Goal: Find contact information: Find contact information

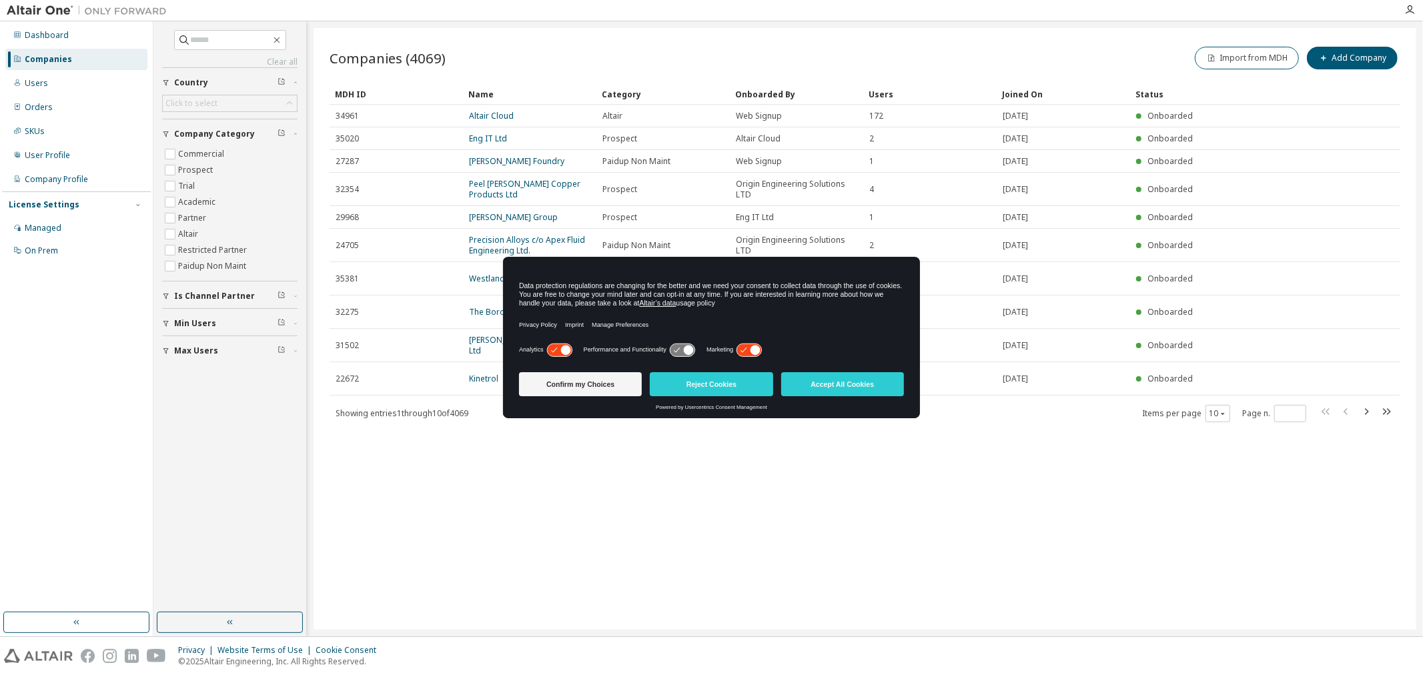
drag, startPoint x: 608, startPoint y: 386, endPoint x: 303, endPoint y: 97, distance: 420.0
click at [608, 386] on button "Confirm my Choices" at bounding box center [580, 384] width 123 height 24
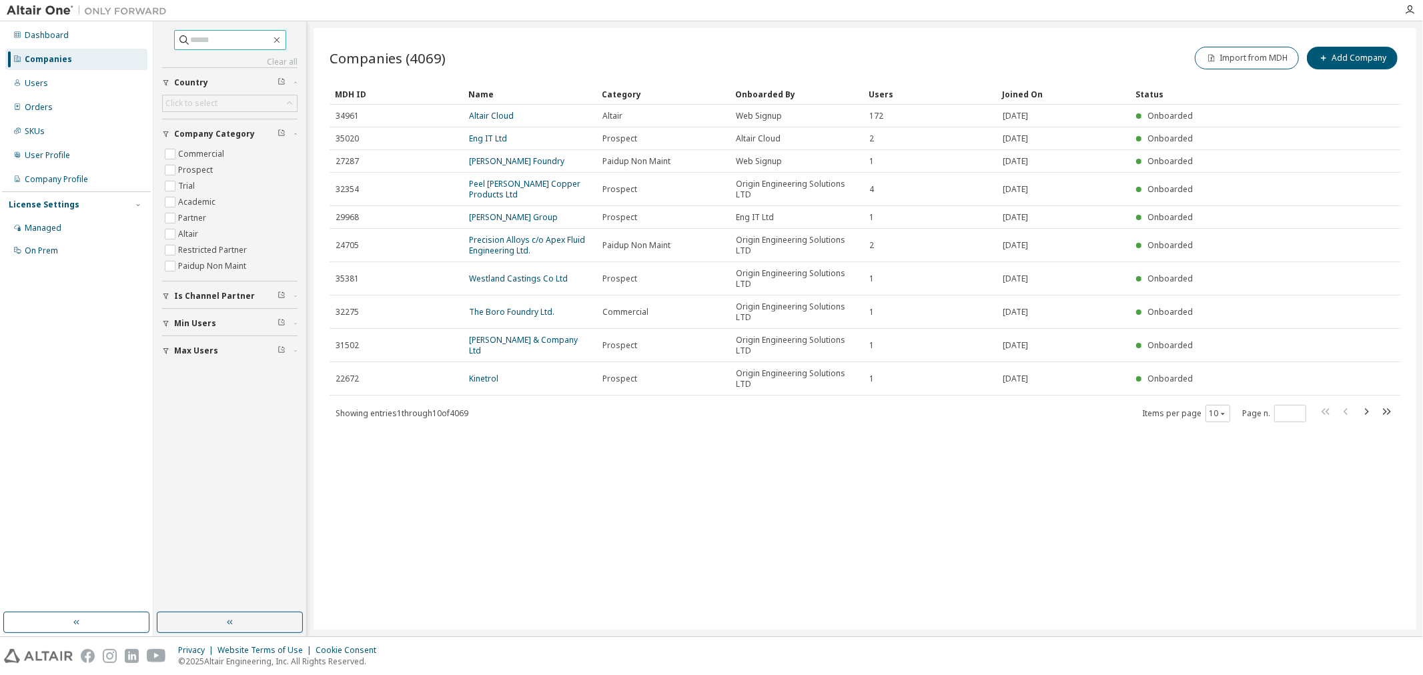
click at [197, 39] on input "text" at bounding box center [231, 39] width 80 height 13
type input "*******"
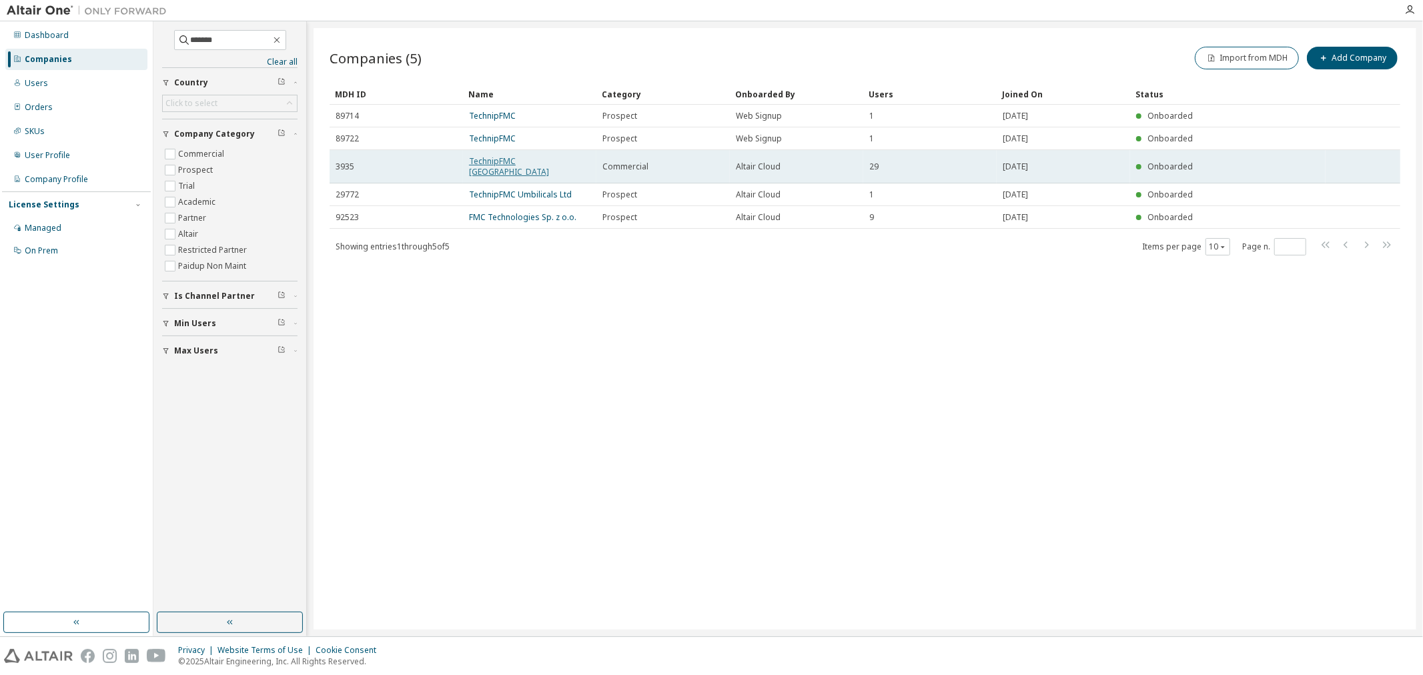
click at [510, 157] on link "TechnipFMC UK" at bounding box center [509, 166] width 80 height 22
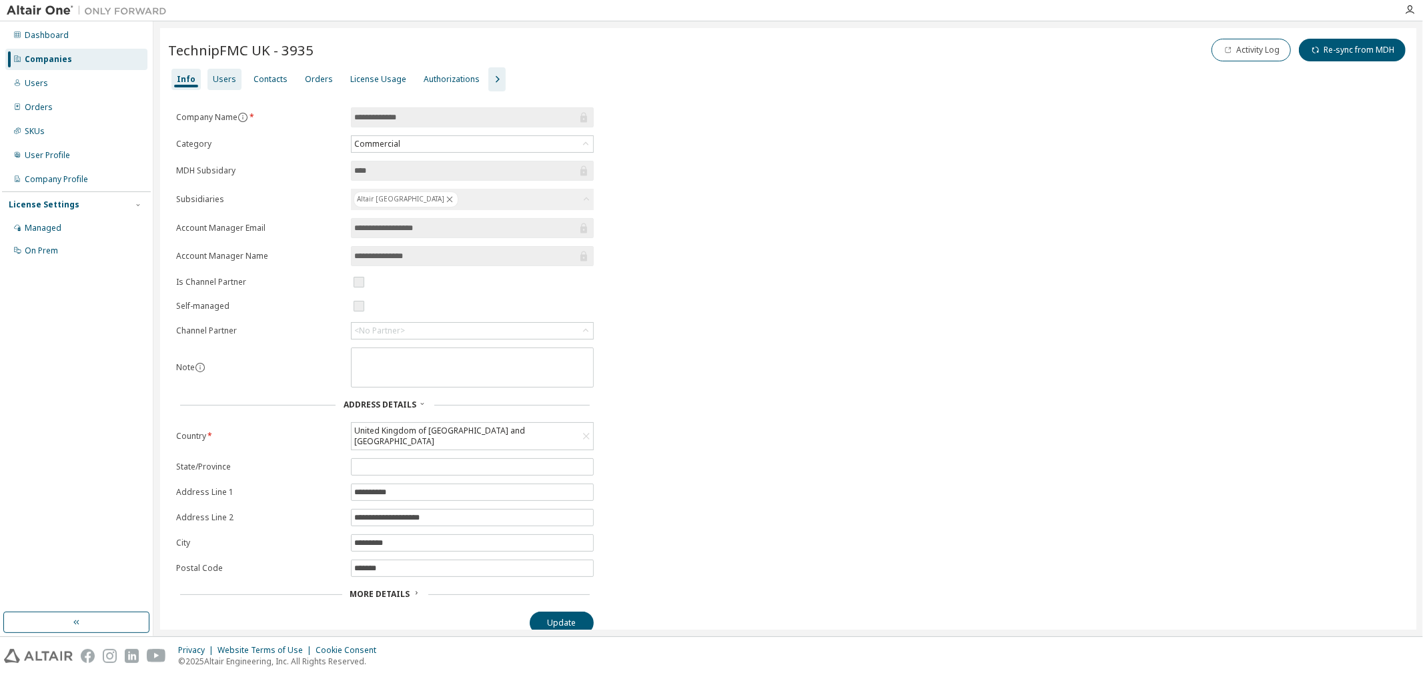
click at [225, 82] on div "Users" at bounding box center [224, 79] width 23 height 11
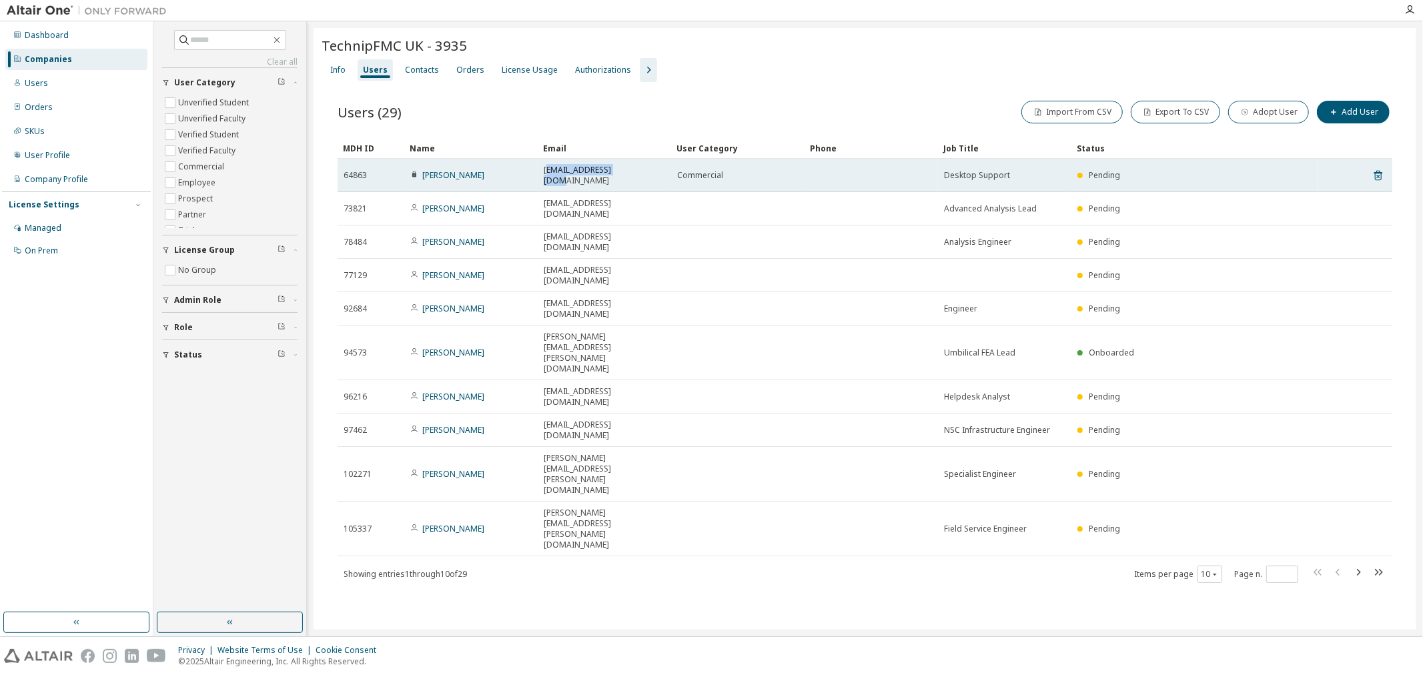
drag, startPoint x: 624, startPoint y: 169, endPoint x: 547, endPoint y: 170, distance: 77.4
click at [547, 170] on div "rseales@Technip.com" at bounding box center [604, 175] width 121 height 21
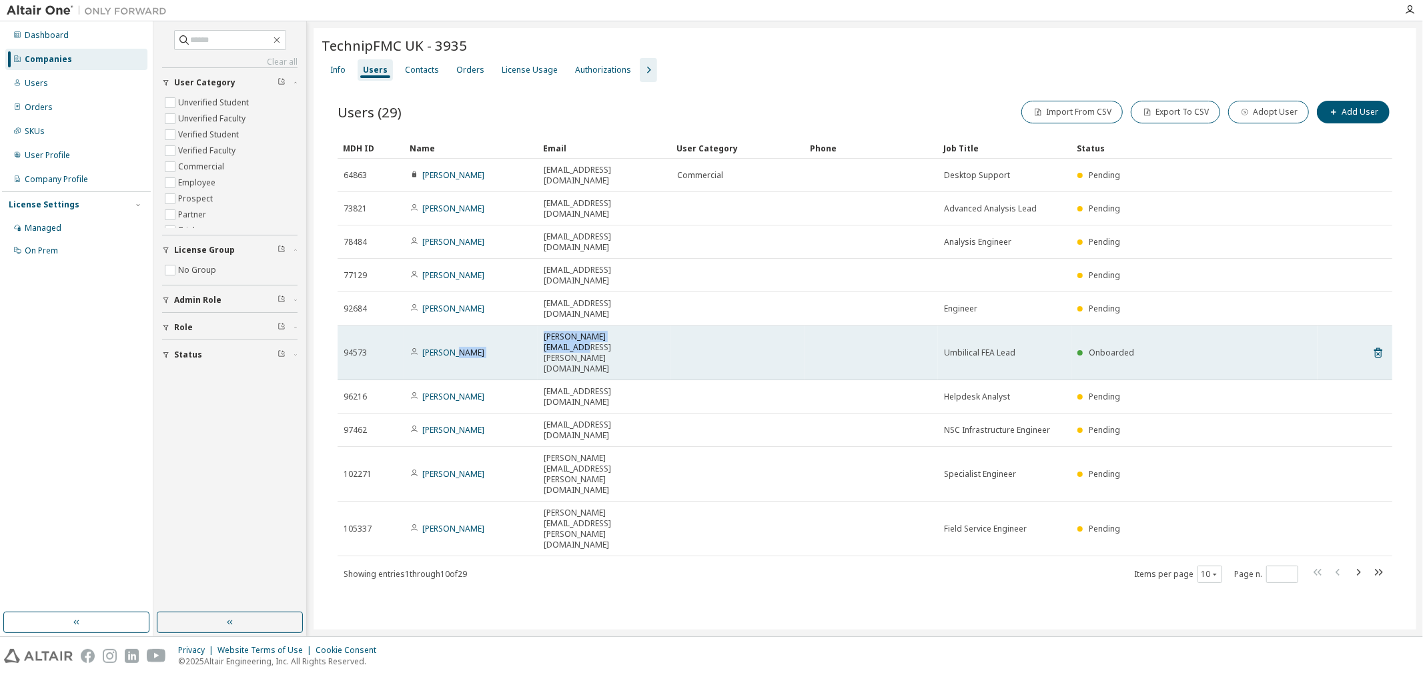
drag, startPoint x: 650, startPoint y: 281, endPoint x: 534, endPoint y: 282, distance: 115.4
click at [534, 326] on tr "94573 Ian Tait ian.tait@technipfmc.com Umbilical FEA Lead Onboarded" at bounding box center [865, 353] width 1055 height 55
copy tr "ian.tait@technipfmc.com"
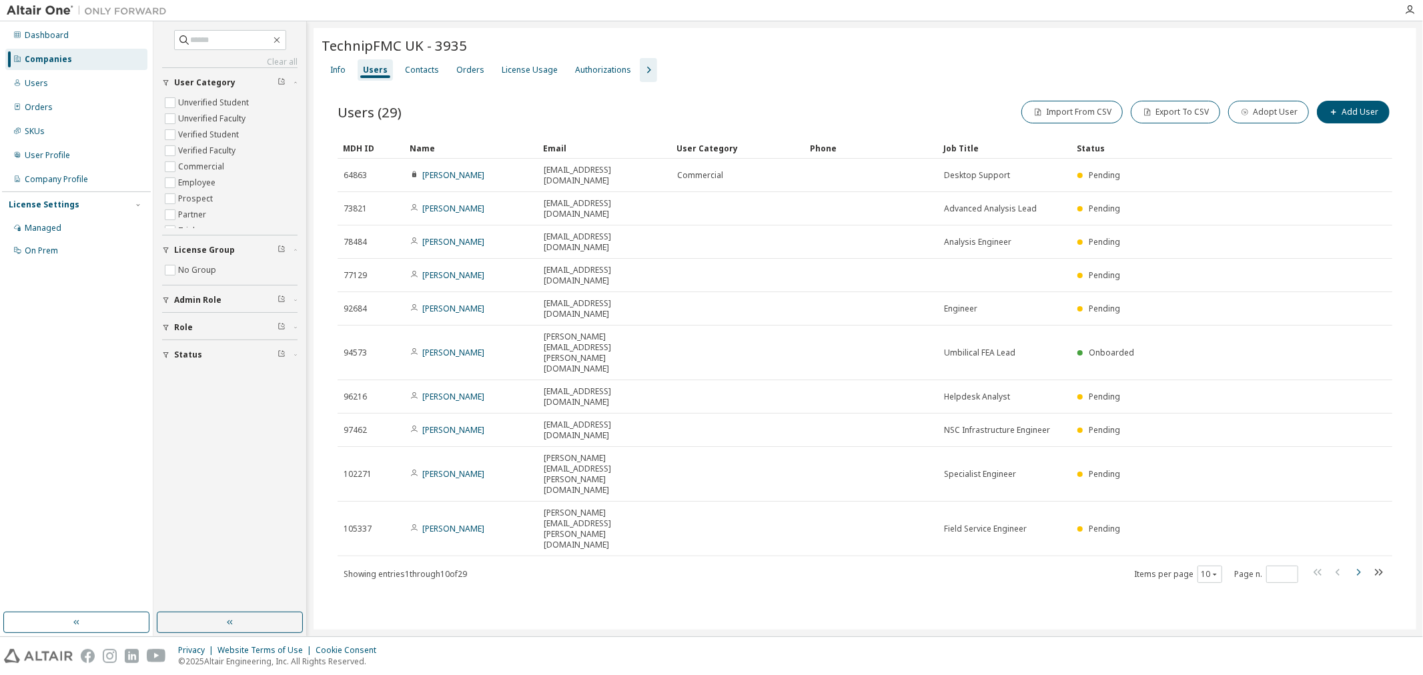
click at [1360, 569] on icon "button" at bounding box center [1359, 572] width 4 height 7
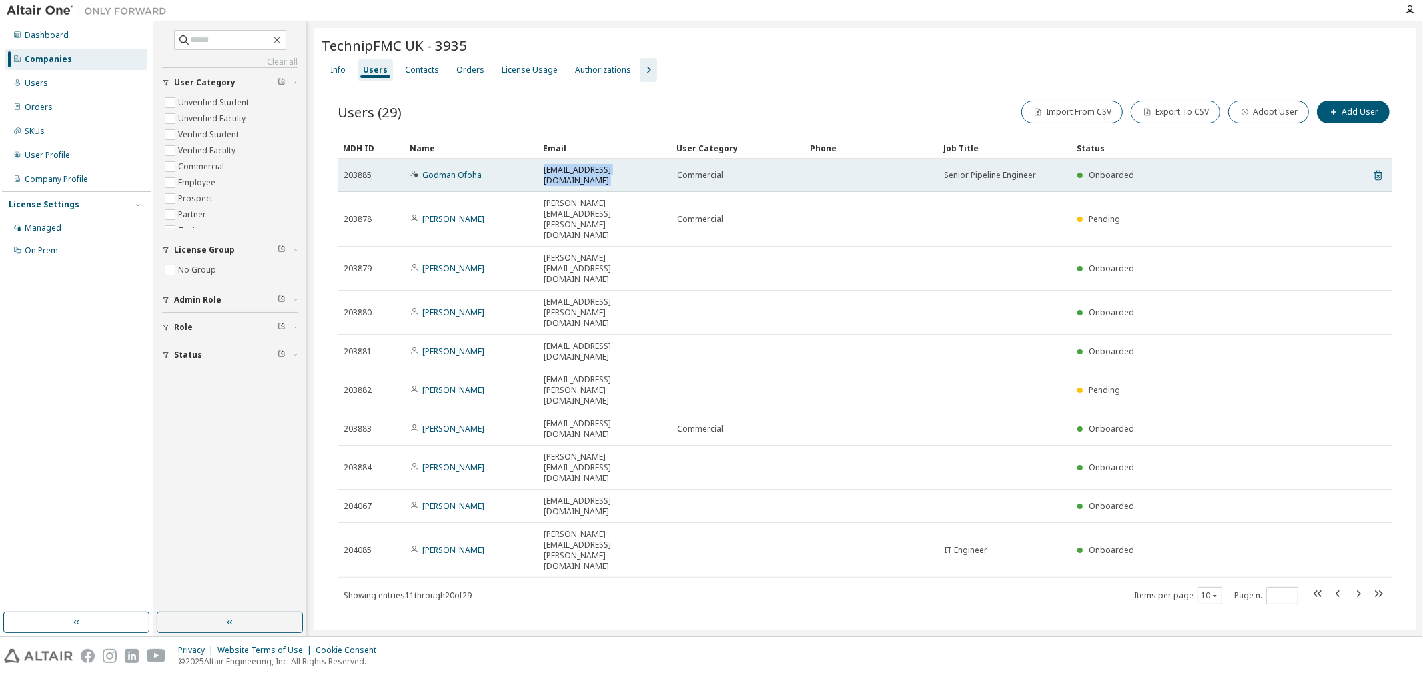
drag, startPoint x: 670, startPoint y: 169, endPoint x: 540, endPoint y: 171, distance: 130.1
click at [540, 171] on tr "203885 Godman Ofoha godman.ofoha@technipfmc.com Commercial Senior Pipeline Engi…" at bounding box center [865, 175] width 1055 height 33
copy td "godman.ofoha@technipfmc.com"
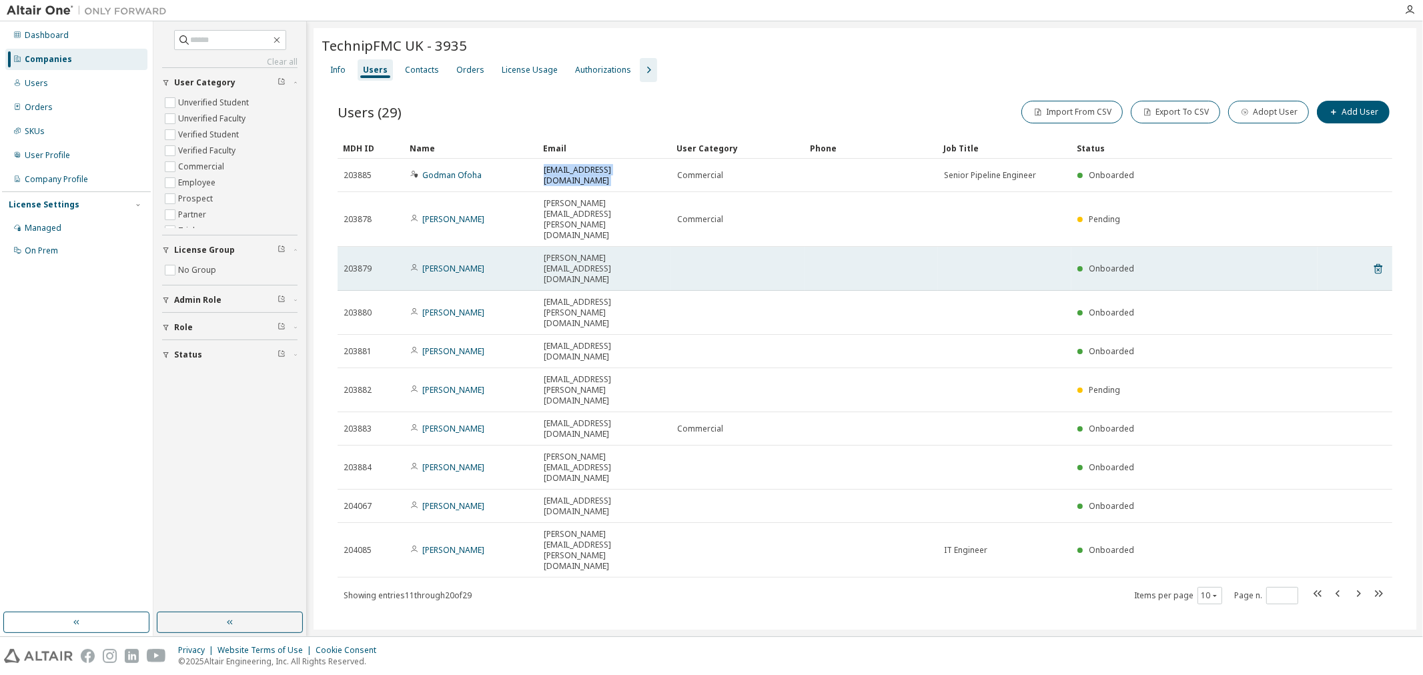
drag, startPoint x: 667, startPoint y: 218, endPoint x: 531, endPoint y: 213, distance: 136.2
click at [531, 247] on tr "203879 Ludovic Krauss ludovic.krauss@technipfmc.com Onboarded" at bounding box center [865, 269] width 1055 height 44
copy tr "ludovic.krauss@technipfmc.com"
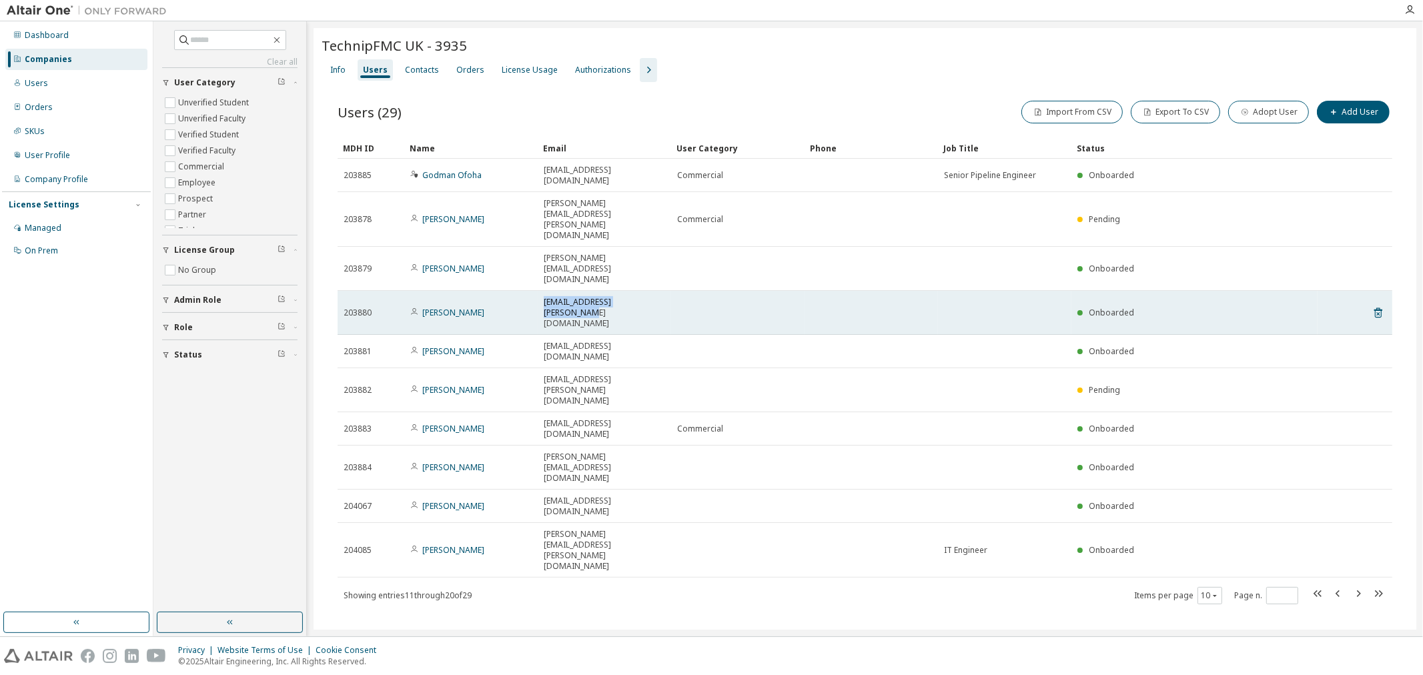
drag, startPoint x: 656, startPoint y: 237, endPoint x: 542, endPoint y: 244, distance: 114.3
click at [542, 291] on td "rohit.bhide@technipfmc.com" at bounding box center [604, 313] width 133 height 44
copy span "rohit.bhide@technipfmc.com"
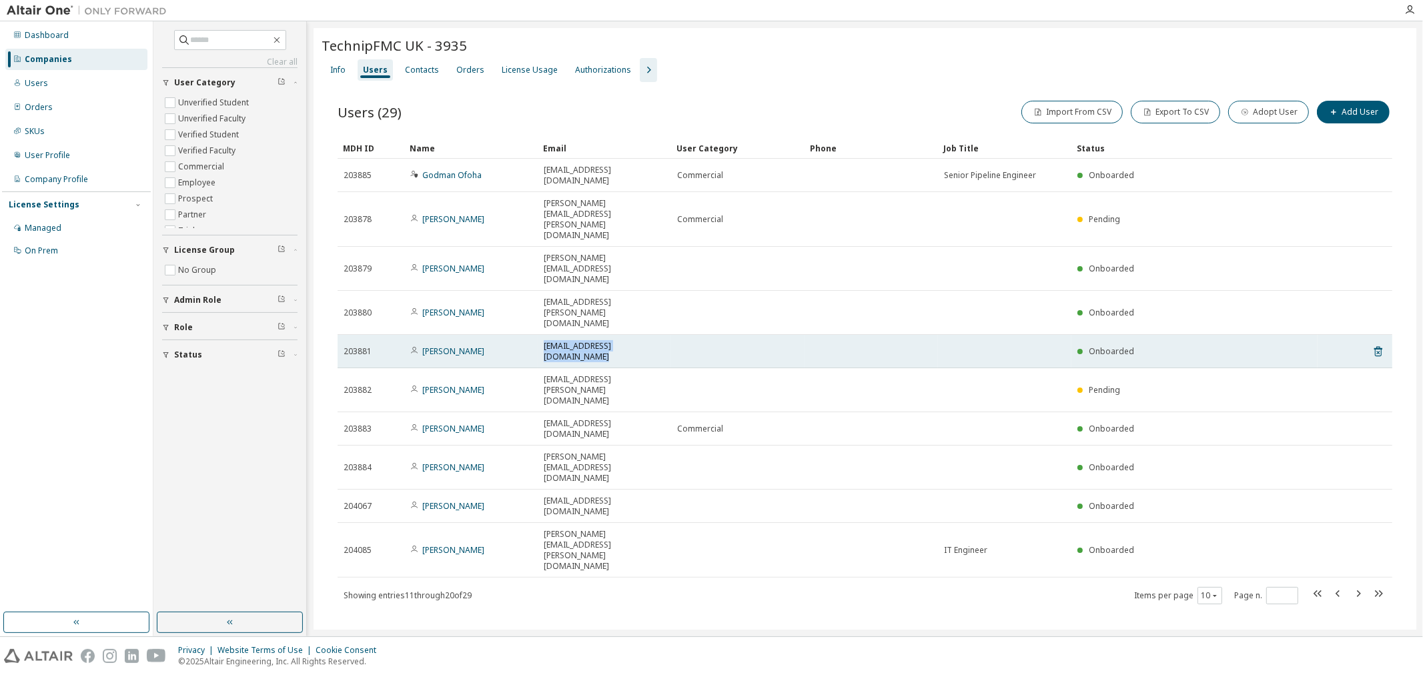
drag, startPoint x: 678, startPoint y: 261, endPoint x: 544, endPoint y: 258, distance: 134.8
click at [544, 335] on tr "203881 Ikechukwu Onyegiri ikechukwu.onyegiri@technipfmc.com Onboarded" at bounding box center [865, 351] width 1055 height 33
copy tr "ikechukwu.onyegiri@technipfmc.com"
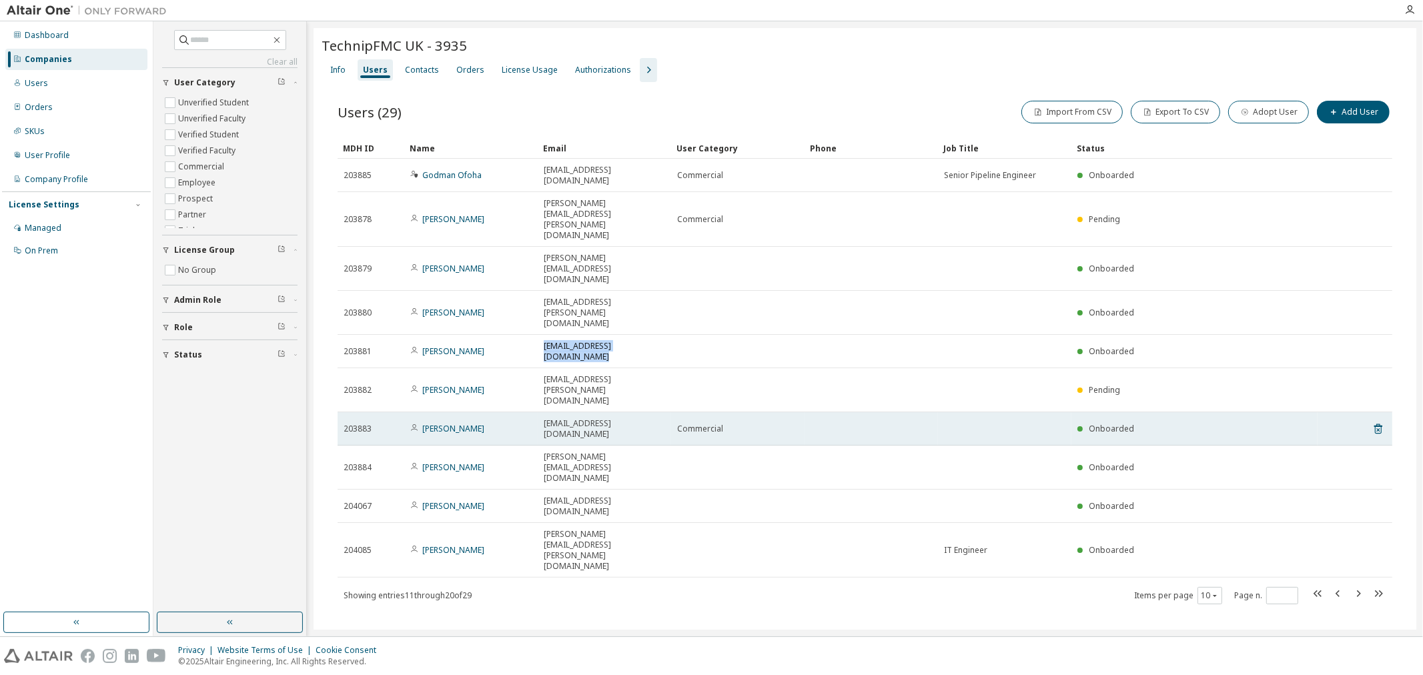
drag, startPoint x: 661, startPoint y: 307, endPoint x: 540, endPoint y: 298, distance: 121.1
click at [540, 412] on td "daniil.vasilikis@technipfmc.com" at bounding box center [604, 428] width 133 height 33
copy span "daniil.vasilikis@technipfmc.com"
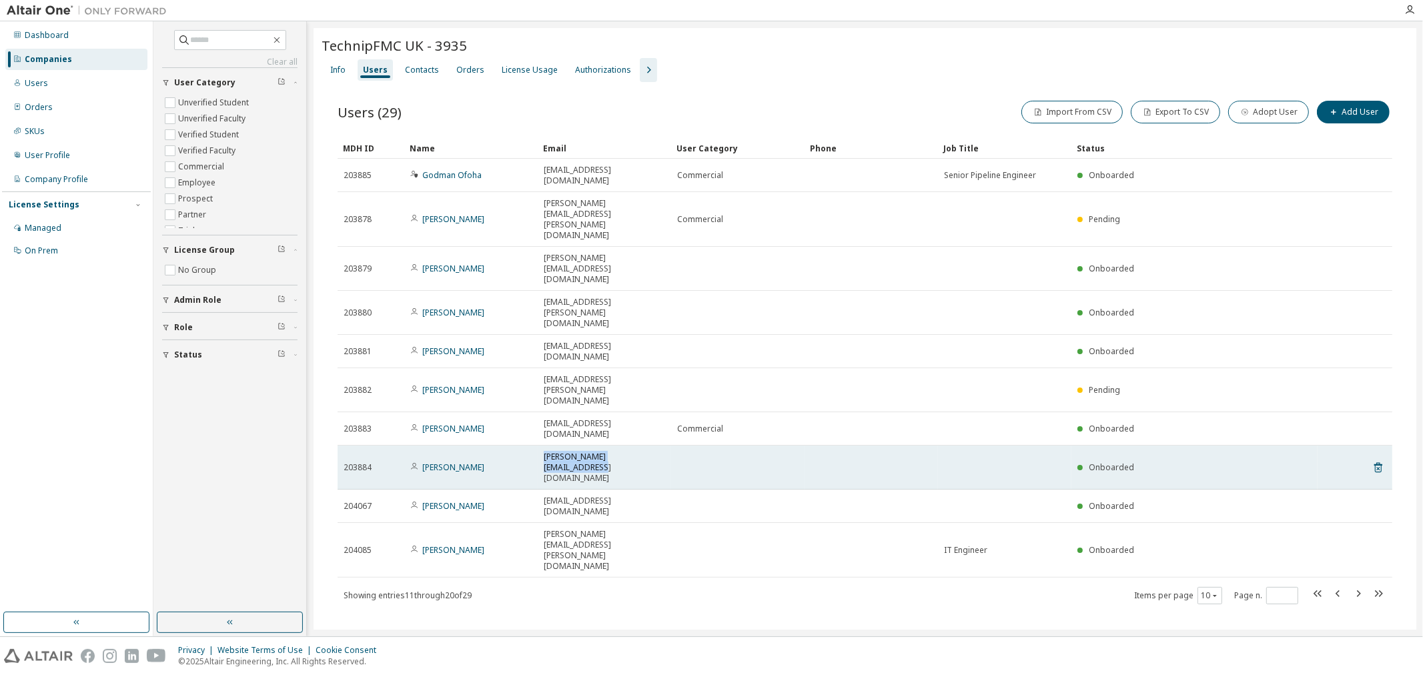
drag, startPoint x: 666, startPoint y: 330, endPoint x: 540, endPoint y: 330, distance: 125.4
click at [540, 446] on td "julien.caine@technipfmc.com" at bounding box center [604, 468] width 133 height 44
copy span "julien.caine@technipfmc.com"
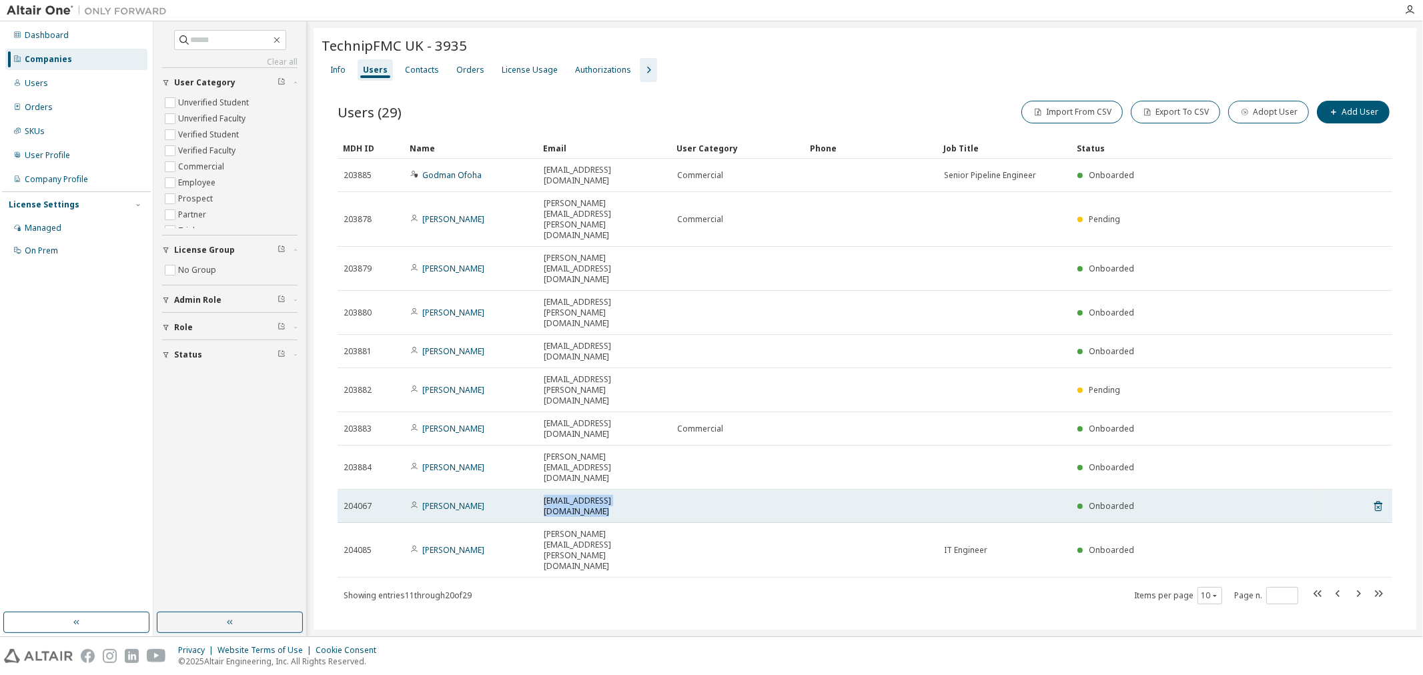
drag, startPoint x: 690, startPoint y: 350, endPoint x: 544, endPoint y: 346, distance: 146.2
click at [544, 490] on tr "204067 Konstantinos Chatziioannou konstantinos.chatziioannou@technipfmc.com Onb…" at bounding box center [865, 506] width 1055 height 33
copy tr "konstantinos.chatziioannou@technipfmc.com"
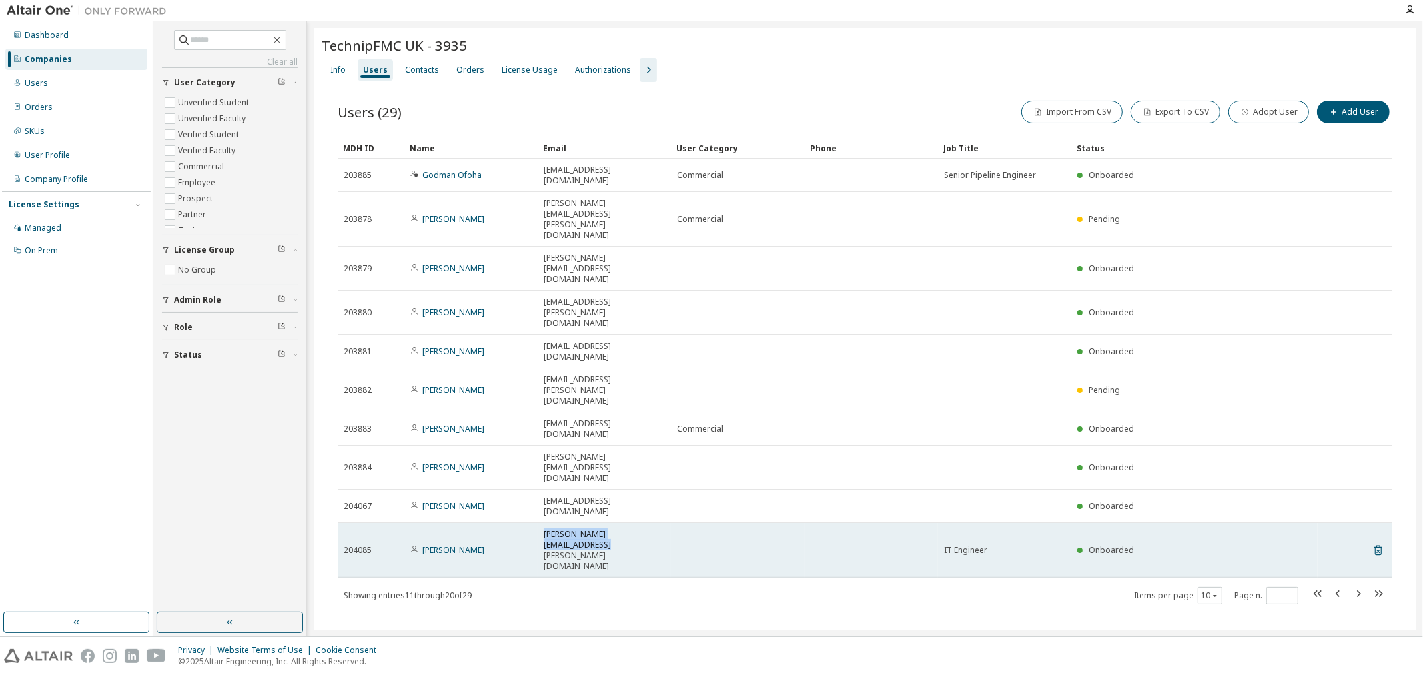
drag, startPoint x: 664, startPoint y: 370, endPoint x: 538, endPoint y: 374, distance: 126.8
click at [538, 523] on td "craig.woolner@technipfmc.com" at bounding box center [604, 550] width 133 height 55
copy span "craig.woolner@technipfmc.com"
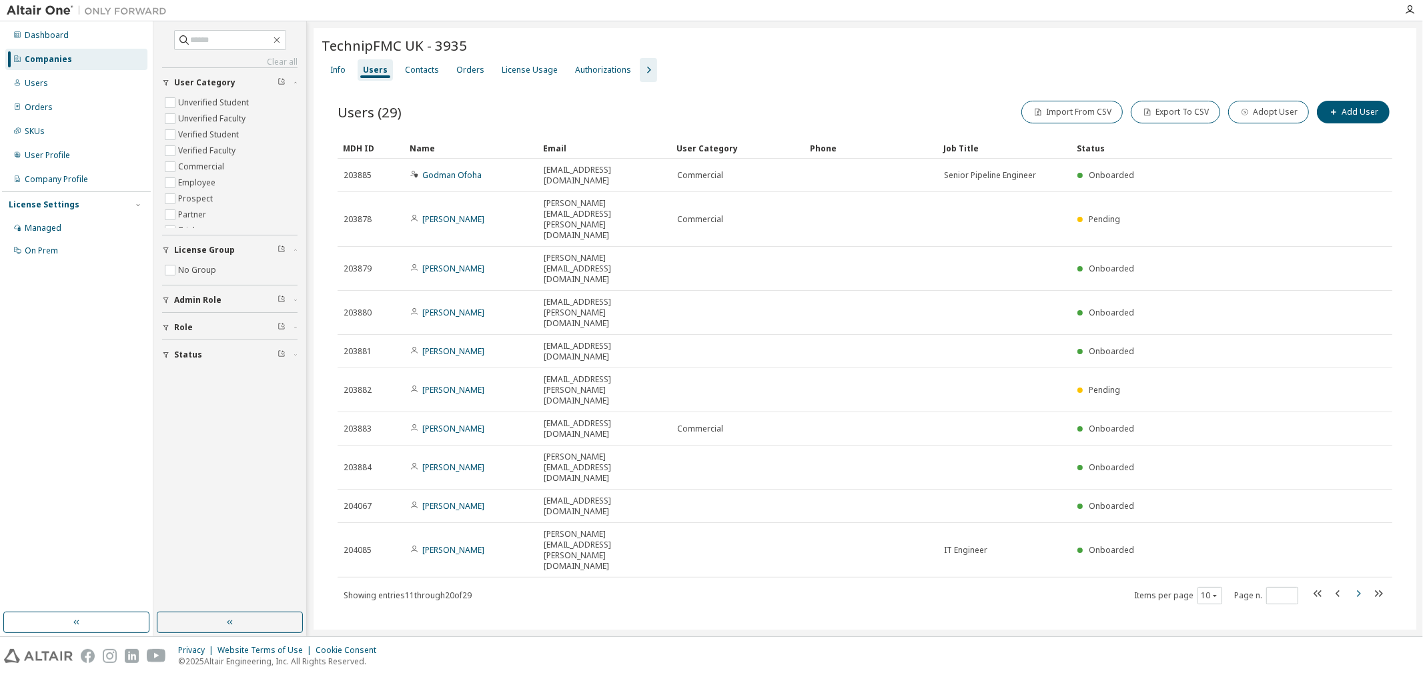
click at [1356, 586] on icon "button" at bounding box center [1358, 594] width 16 height 16
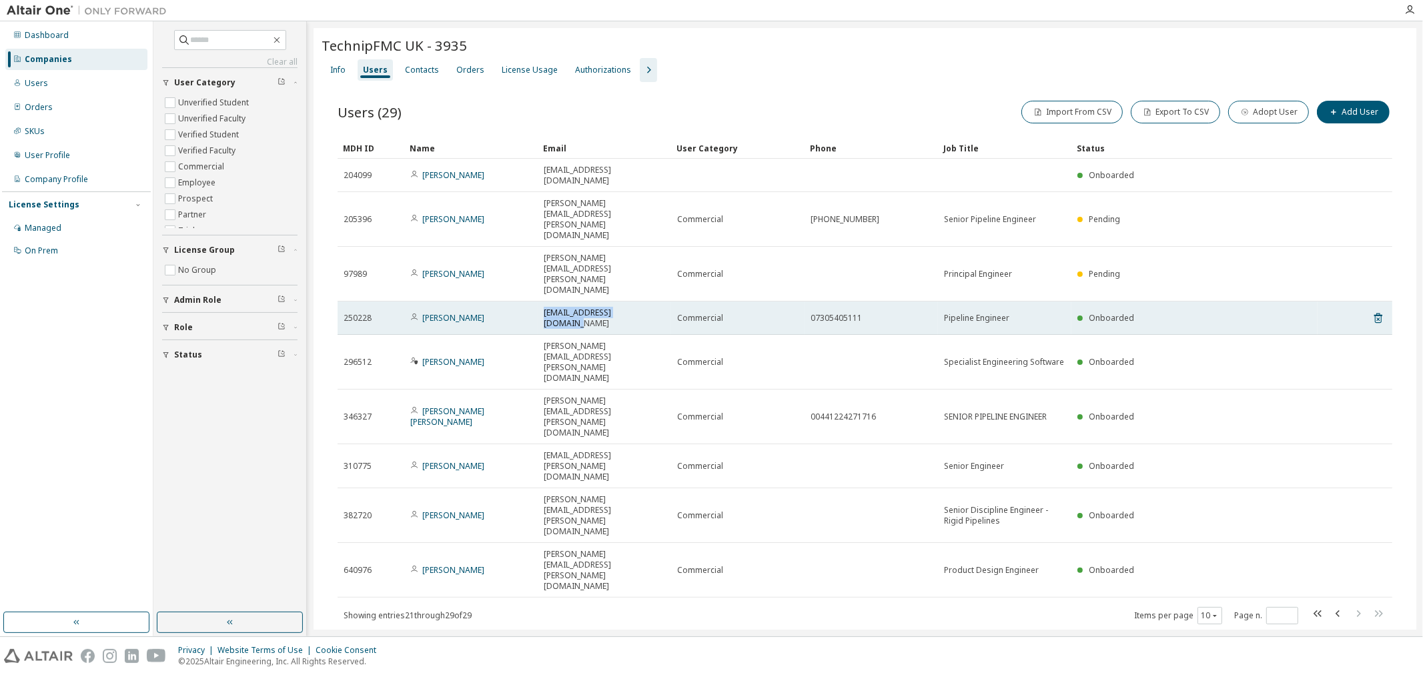
drag, startPoint x: 642, startPoint y: 241, endPoint x: 543, endPoint y: 241, distance: 98.7
click at [544, 308] on div "amer.ali@technipfmc.com" at bounding box center [604, 318] width 121 height 21
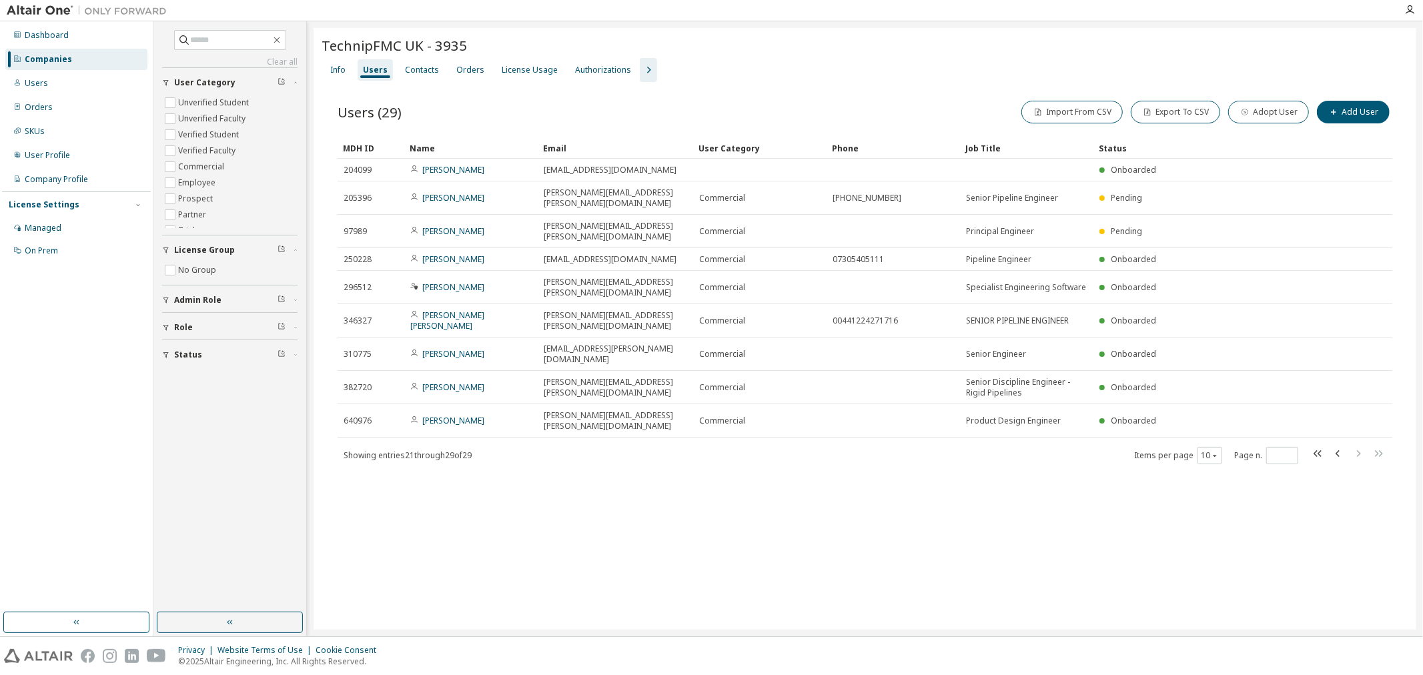
drag, startPoint x: 672, startPoint y: 153, endPoint x: 702, endPoint y: 154, distance: 30.7
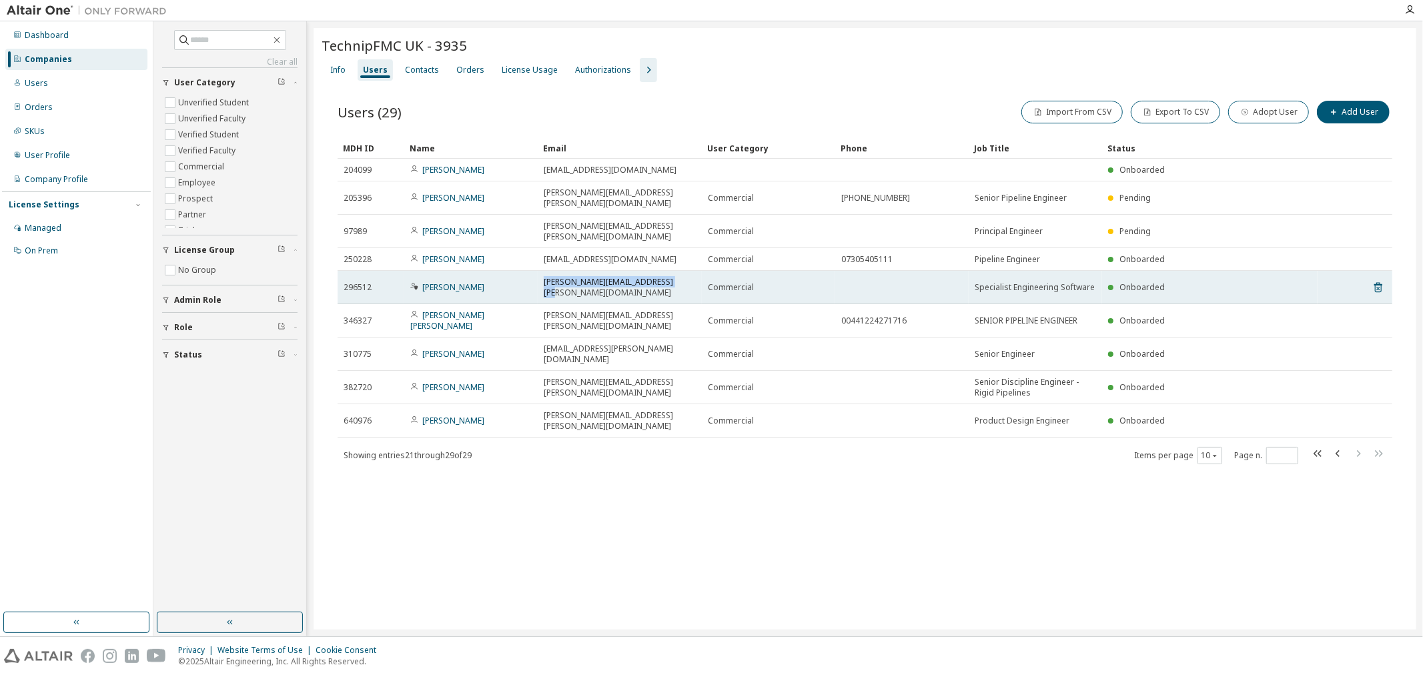
drag, startPoint x: 678, startPoint y: 261, endPoint x: 542, endPoint y: 254, distance: 135.6
click at [542, 271] on td "mariusz.kasprzak@technipfmc.com" at bounding box center [620, 287] width 164 height 33
drag, startPoint x: 419, startPoint y: 258, endPoint x: 452, endPoint y: 264, distance: 33.2
click at [452, 282] on span "Mariusz Kasprzak" at bounding box center [447, 287] width 74 height 11
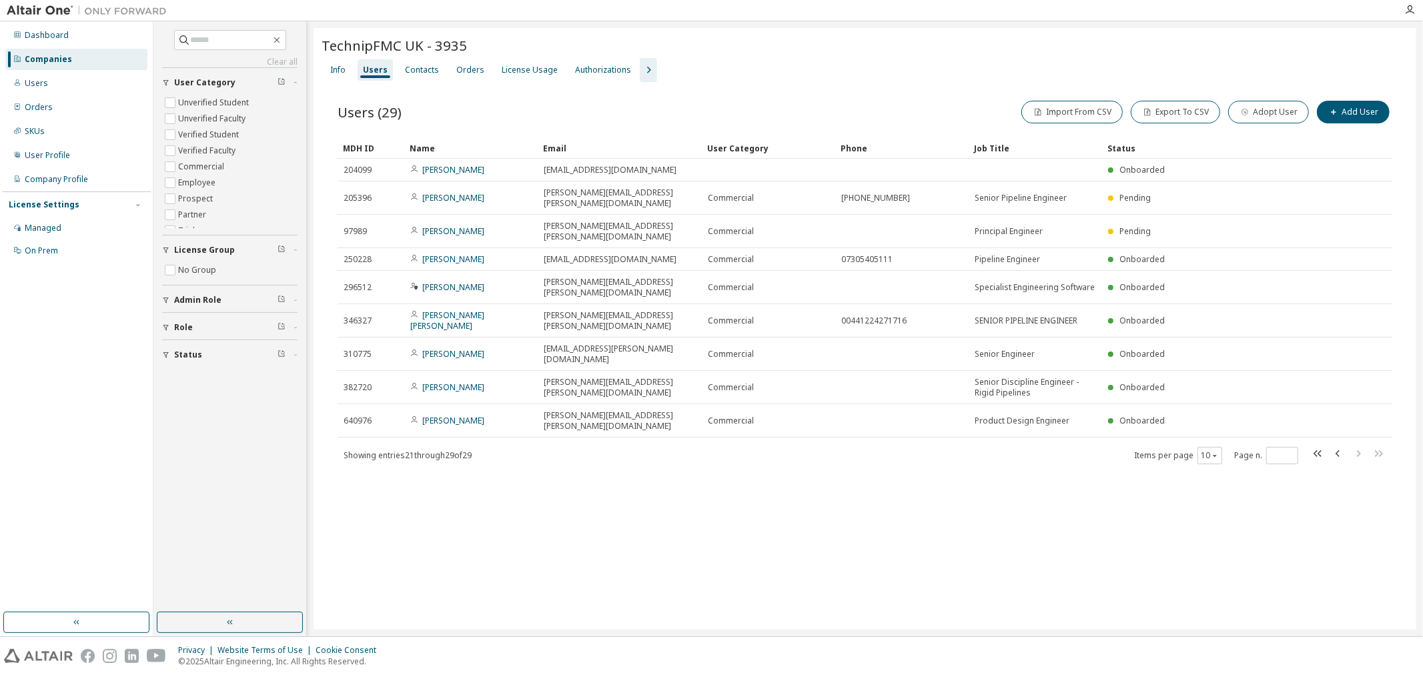
click at [424, 145] on div "Name" at bounding box center [471, 147] width 123 height 21
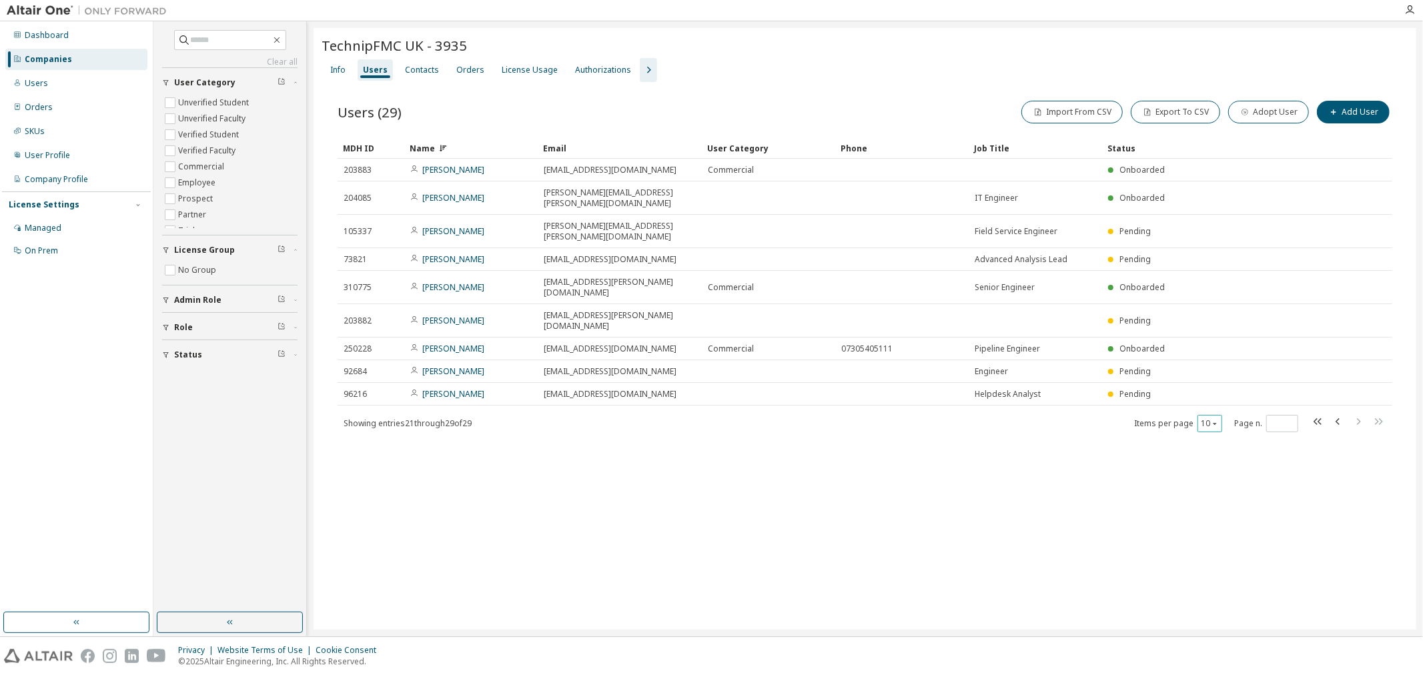
click at [1216, 420] on icon "button" at bounding box center [1215, 424] width 8 height 8
click at [1218, 431] on div "30" at bounding box center [1251, 431] width 107 height 16
type input "*"
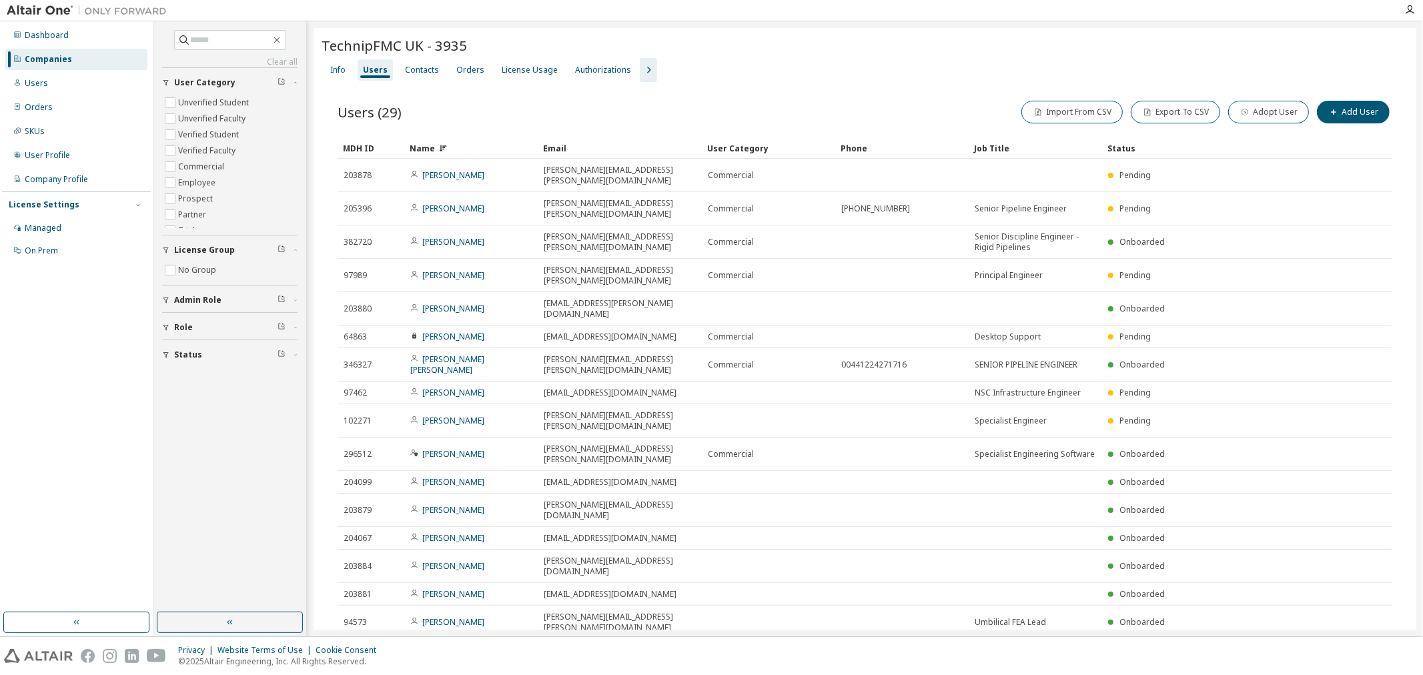
click at [422, 145] on div "Name" at bounding box center [471, 147] width 123 height 21
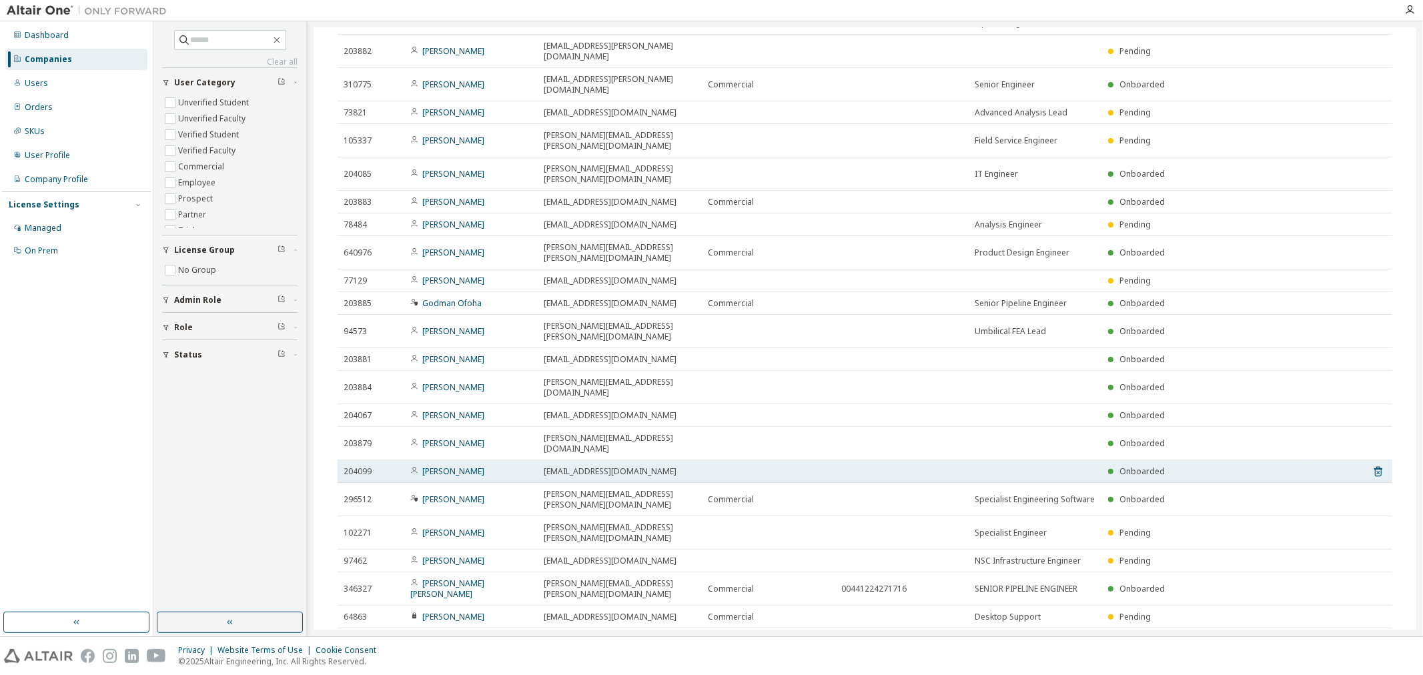
scroll to position [267, 0]
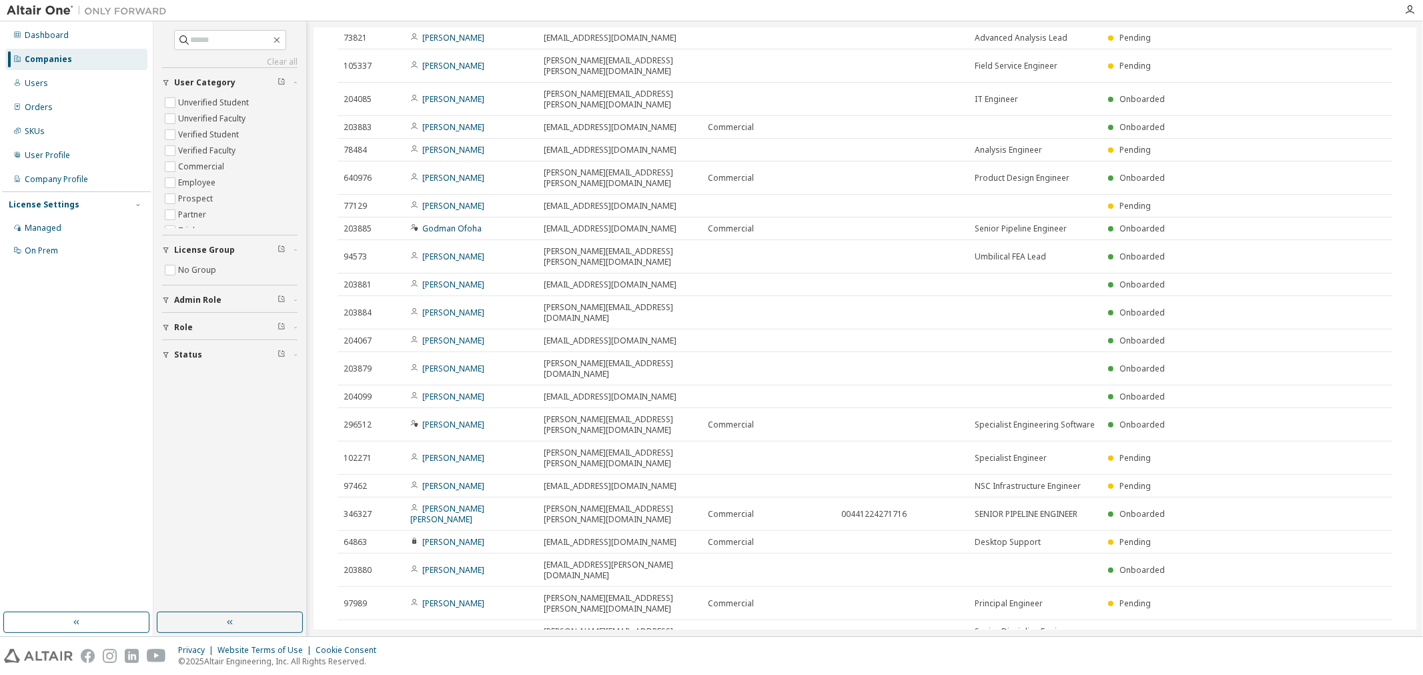
drag, startPoint x: 670, startPoint y: 550, endPoint x: 540, endPoint y: 542, distance: 129.7
drag, startPoint x: 451, startPoint y: 549, endPoint x: 418, endPoint y: 552, distance: 32.9
